Goal: Information Seeking & Learning: Check status

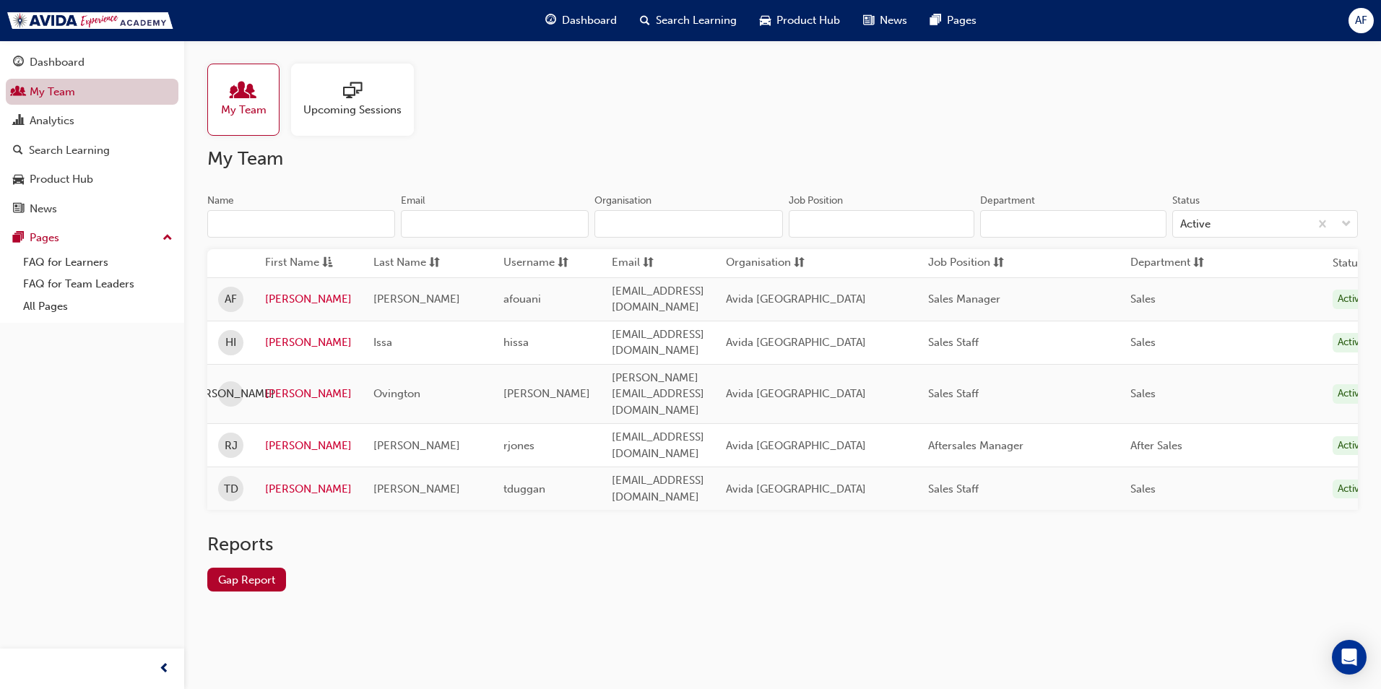
click at [62, 94] on link "My Team" at bounding box center [92, 92] width 173 height 27
click at [69, 125] on div "Analytics" at bounding box center [52, 121] width 45 height 17
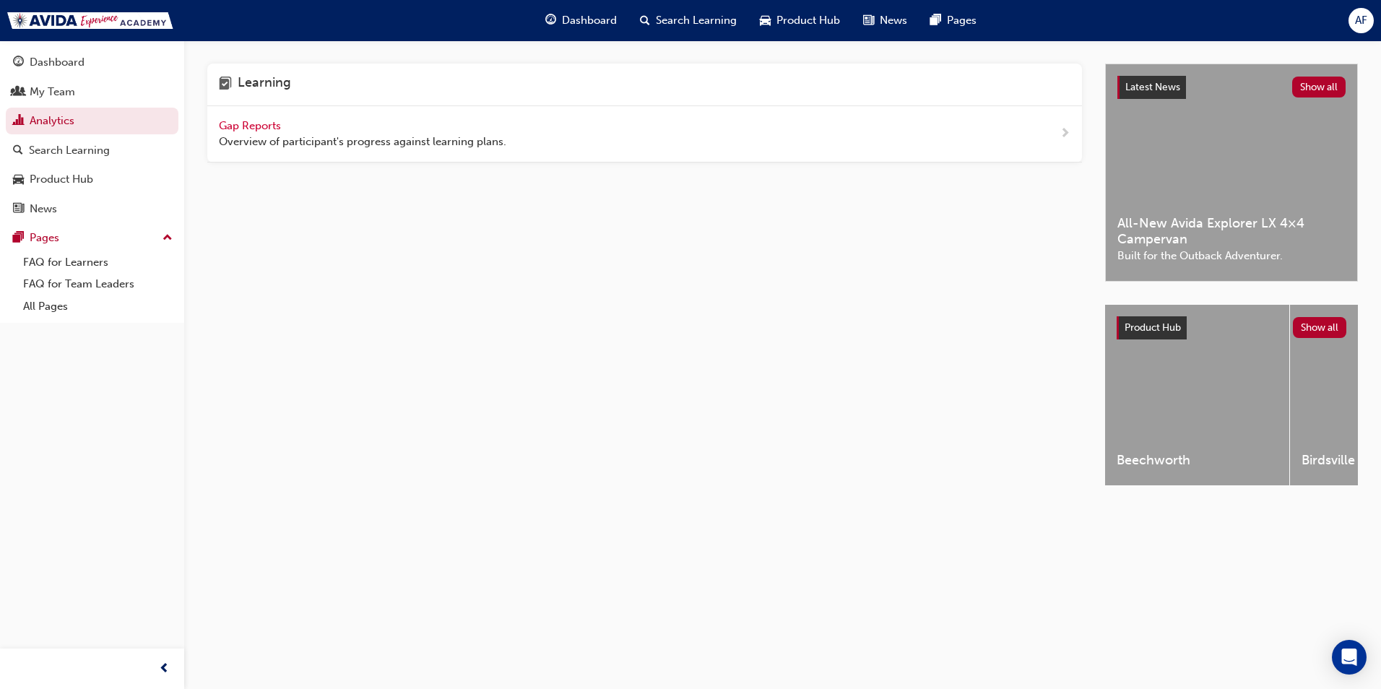
click at [248, 136] on span "Overview of participant's progress against learning plans." at bounding box center [362, 142] width 287 height 17
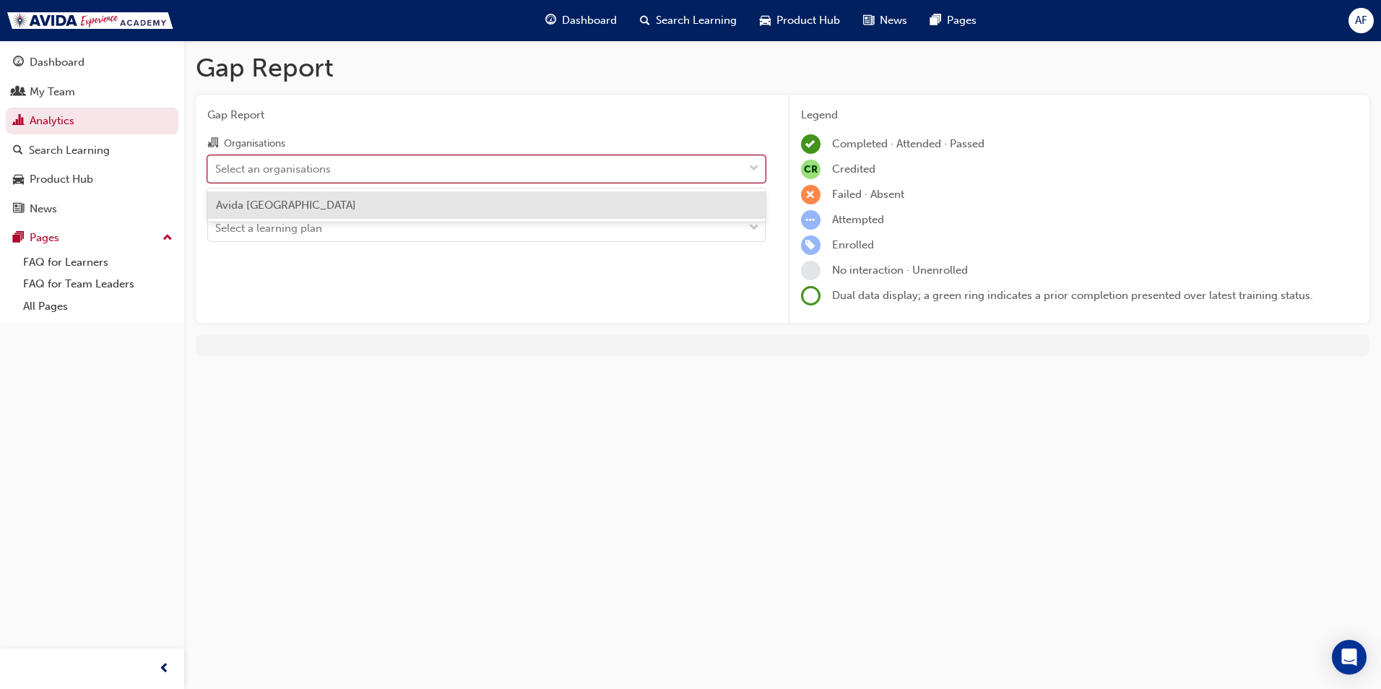
click at [409, 169] on div "Select an organisations" at bounding box center [475, 168] width 535 height 25
click at [217, 169] on input "Organisations option Avida Sydney focused, 1 of 1. 1 result available. Use Up a…" at bounding box center [215, 168] width 1 height 12
click at [409, 169] on div "Select an organisations" at bounding box center [475, 168] width 535 height 25
click at [217, 169] on input "Organisations option Avida Sydney focused, 1 of 1. 1 result available. Use Up a…" at bounding box center [215, 168] width 1 height 12
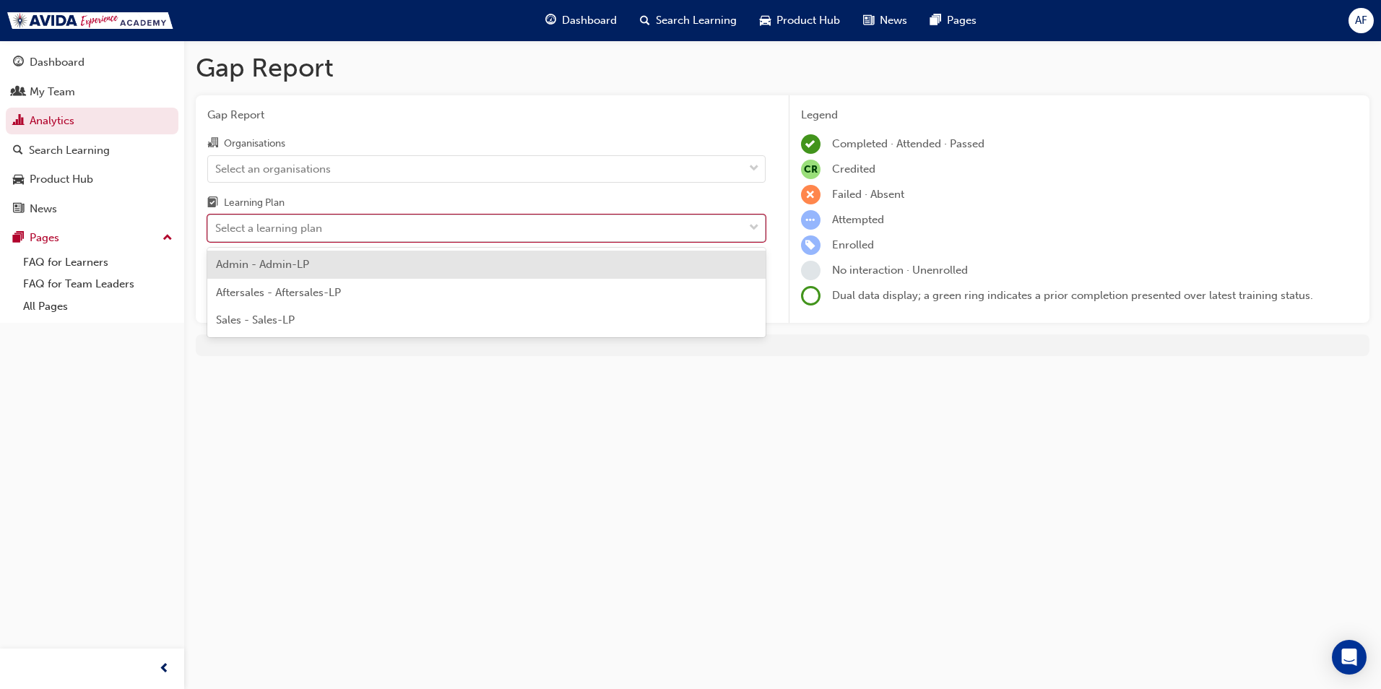
click at [369, 220] on div "Select a learning plan" at bounding box center [475, 228] width 535 height 25
click at [217, 222] on input "Learning Plan option Admin - Admin-LP focused, 1 of 3. 3 results available. Use…" at bounding box center [215, 228] width 1 height 12
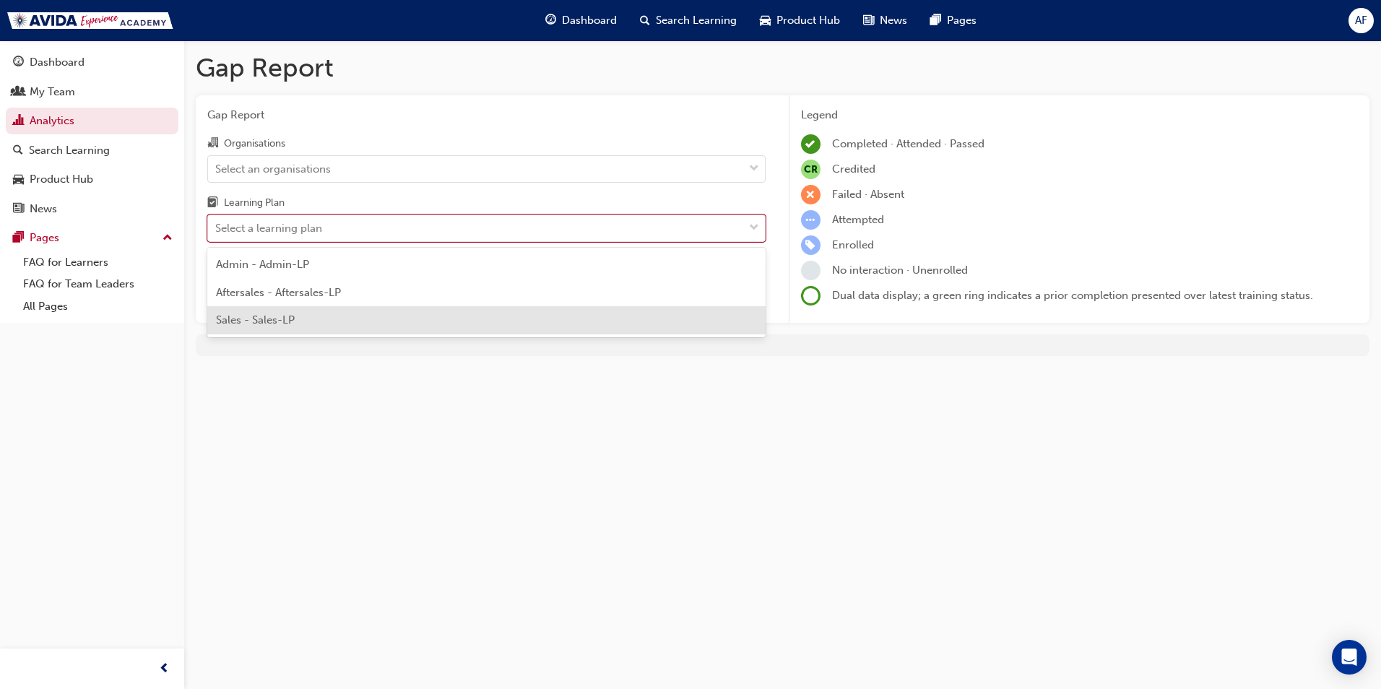
click at [348, 321] on div "Sales - Sales-LP" at bounding box center [486, 320] width 558 height 28
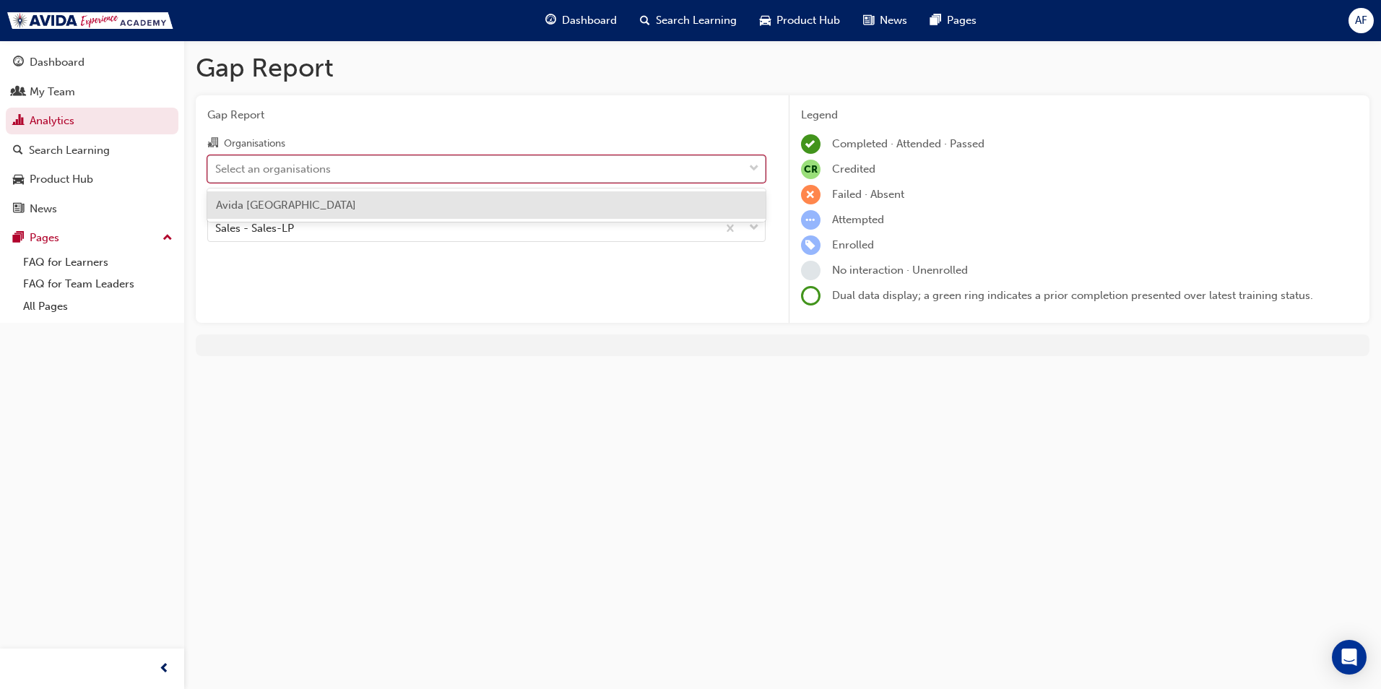
click at [375, 173] on div "Select an organisations" at bounding box center [475, 168] width 535 height 25
click at [217, 173] on input "Organisations option Avida Sydney focused, 1 of 1. 1 result available. Use Up a…" at bounding box center [215, 168] width 1 height 12
click at [352, 209] on div "Avida [GEOGRAPHIC_DATA]" at bounding box center [486, 205] width 558 height 28
